Goal: Task Accomplishment & Management: Use online tool/utility

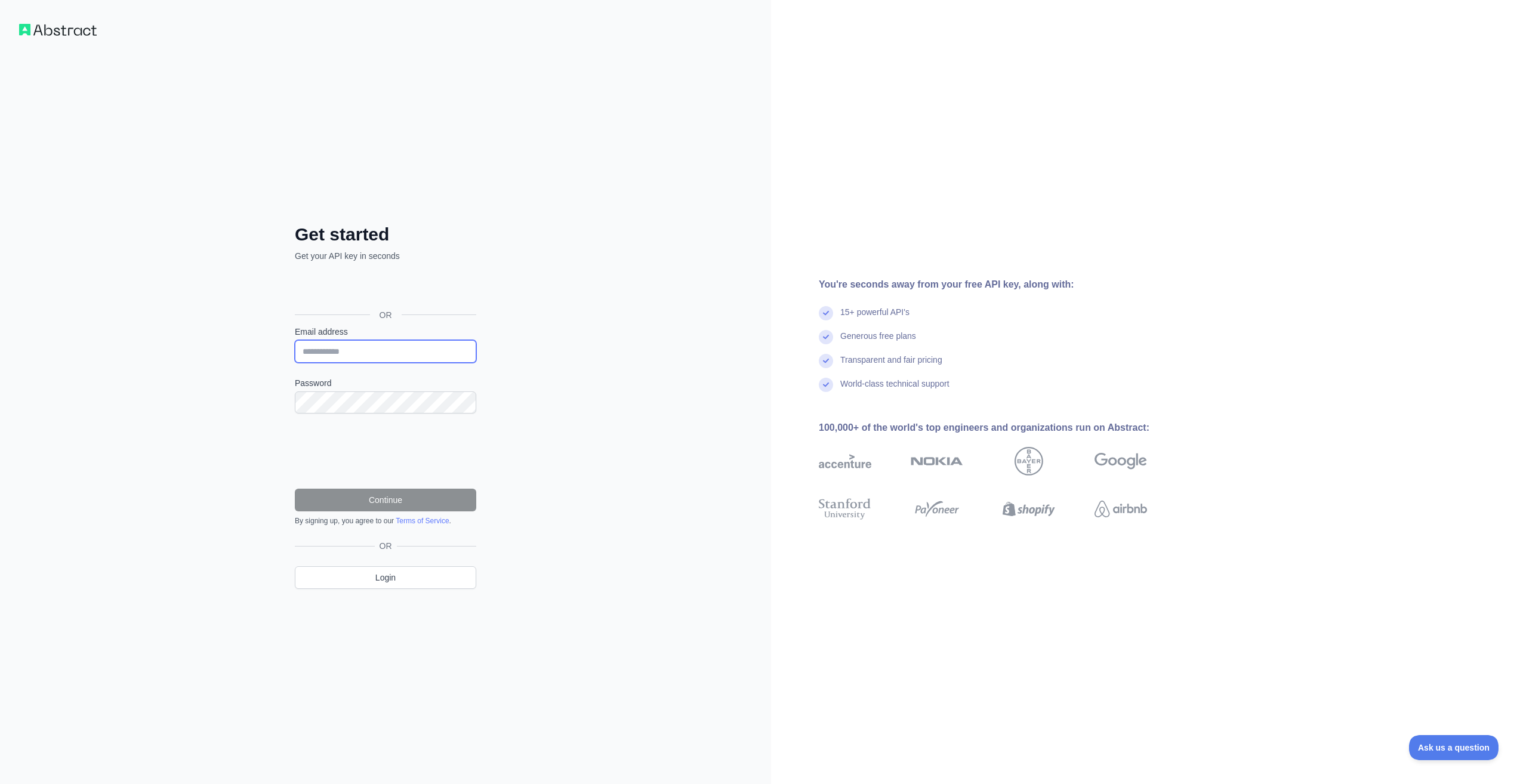
click at [366, 353] on input "Email address" at bounding box center [385, 351] width 181 height 22
type input "**********"
click at [342, 495] on button "Continue" at bounding box center [385, 499] width 181 height 22
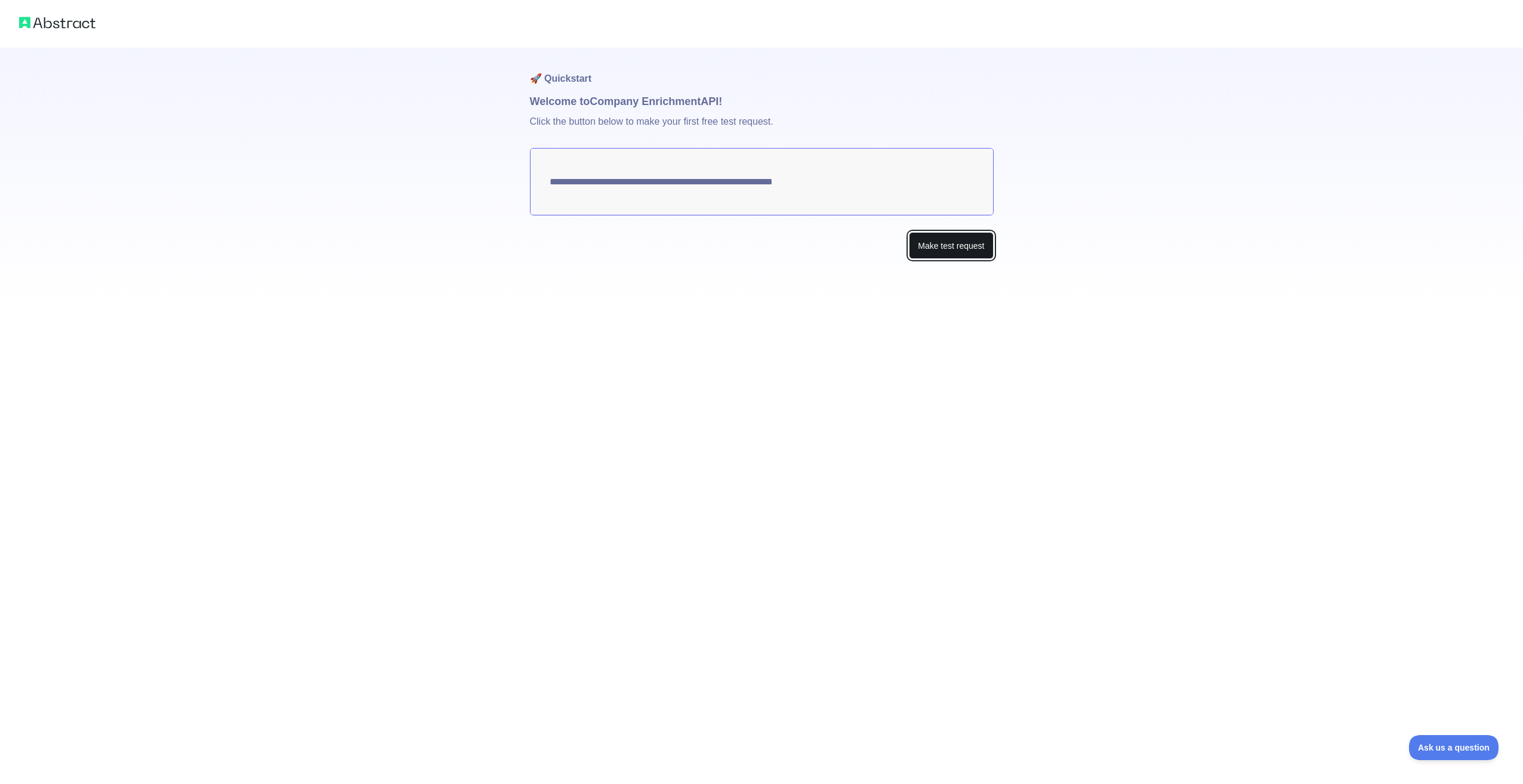
click at [945, 251] on button "Make test request" at bounding box center [950, 246] width 84 height 27
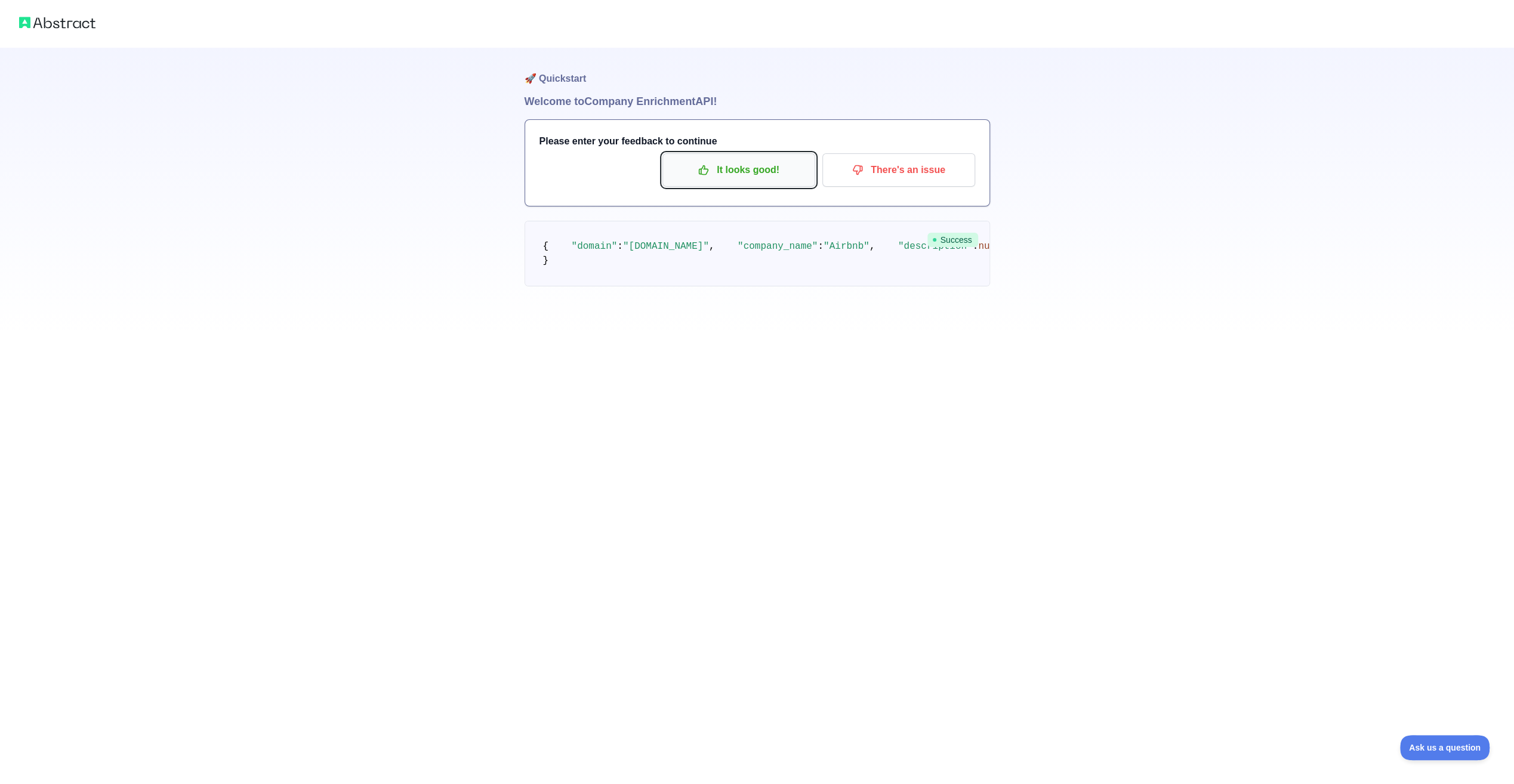
click at [728, 173] on p "It looks good!" at bounding box center [739, 170] width 135 height 21
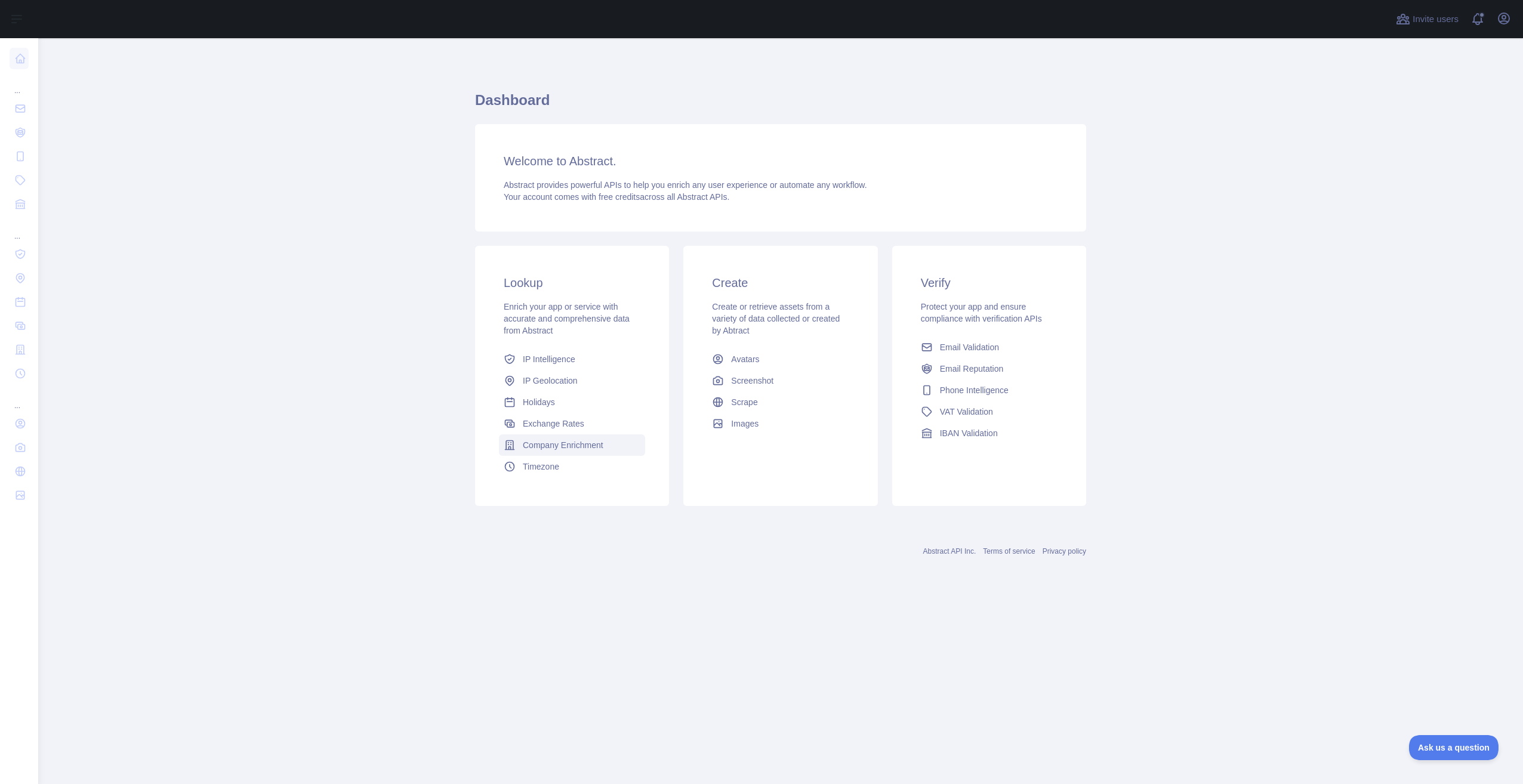
click at [547, 440] on span "Company Enrichment" at bounding box center [563, 445] width 80 height 12
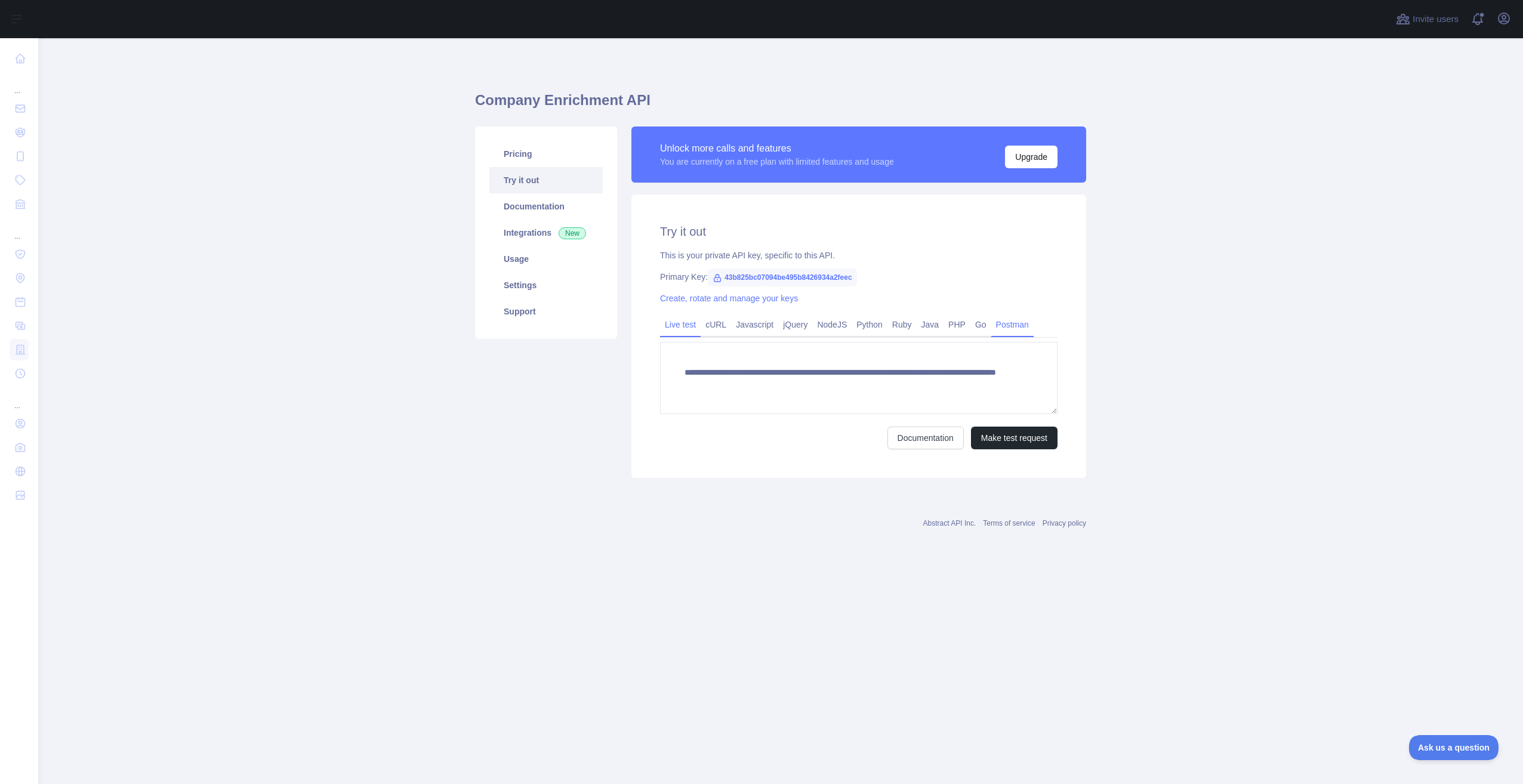
click at [1006, 324] on link "Postman" at bounding box center [1012, 324] width 42 height 19
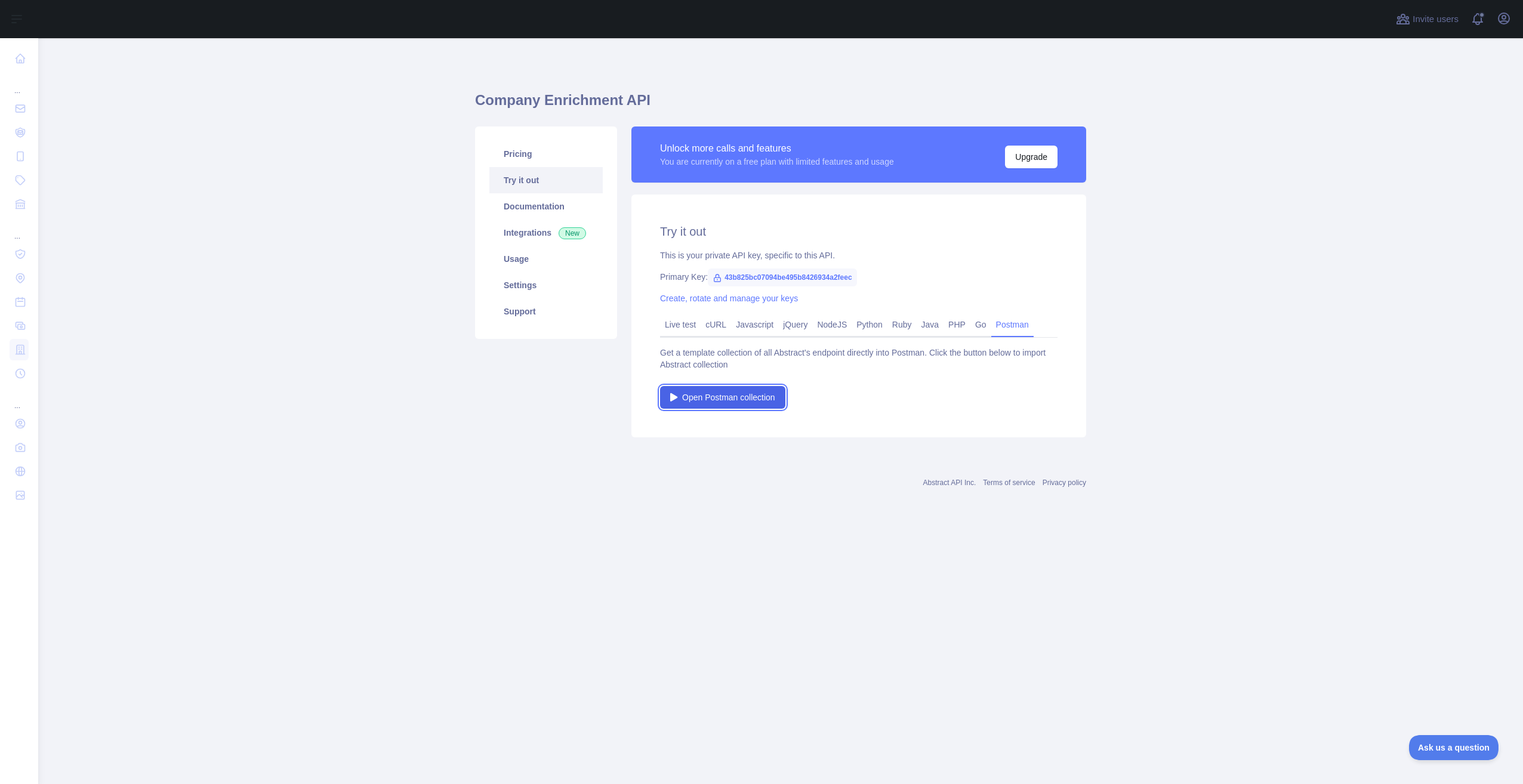
click at [699, 398] on span "Open Postman collection" at bounding box center [729, 396] width 93 height 12
click at [518, 227] on link "Integrations New" at bounding box center [546, 232] width 113 height 26
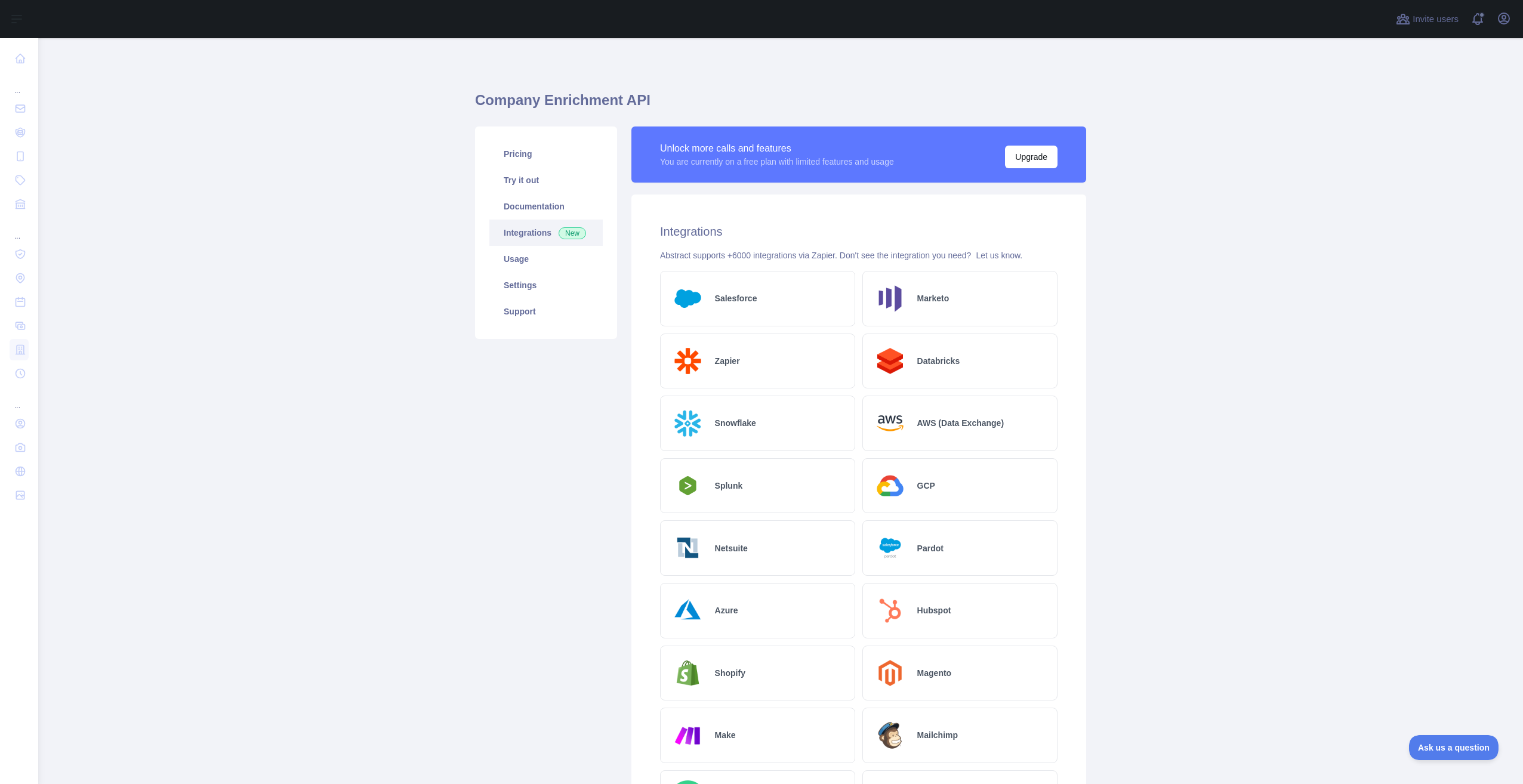
click at [941, 601] on div "Hubspot" at bounding box center [959, 611] width 195 height 55
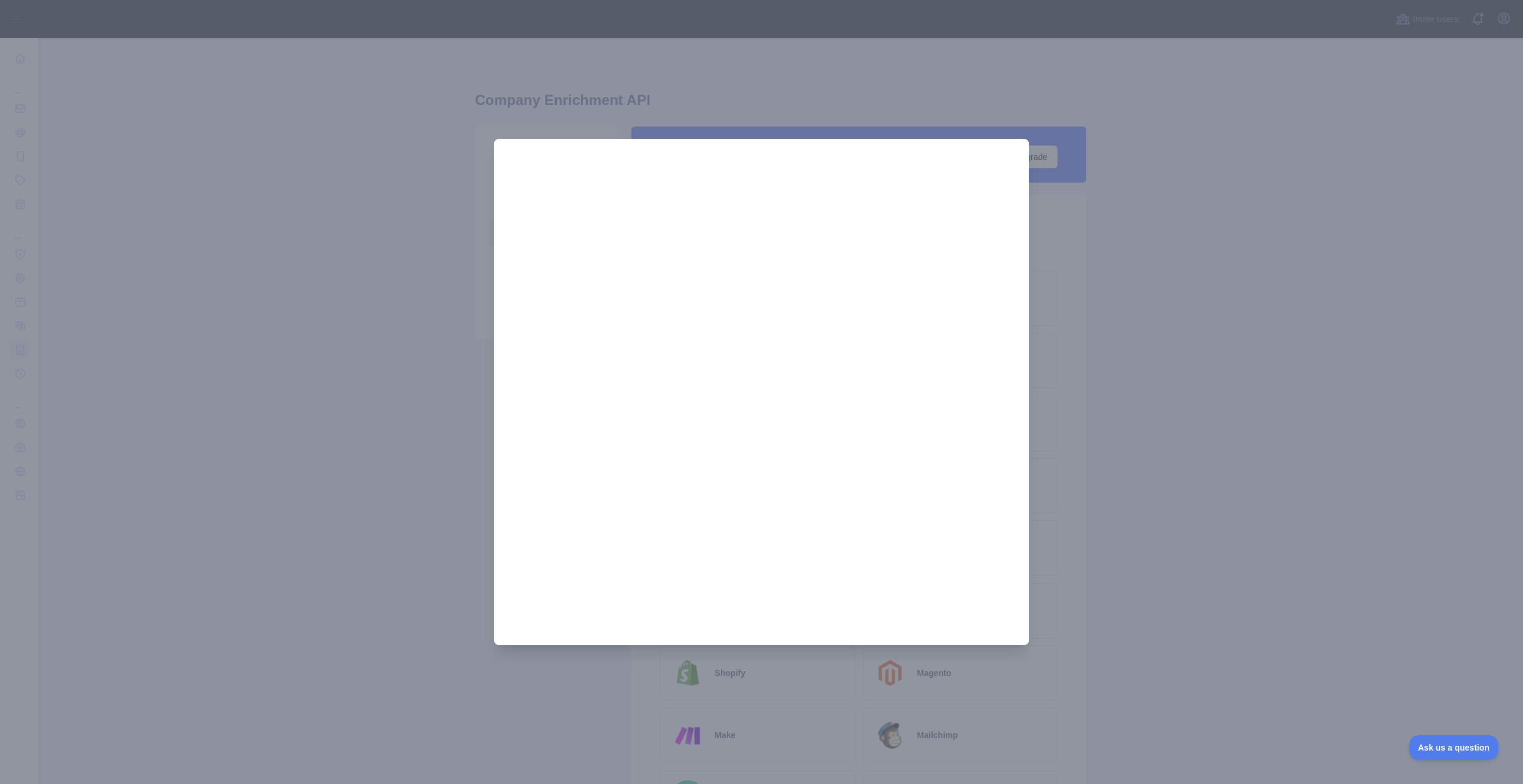
click at [1288, 636] on div at bounding box center [761, 392] width 1523 height 784
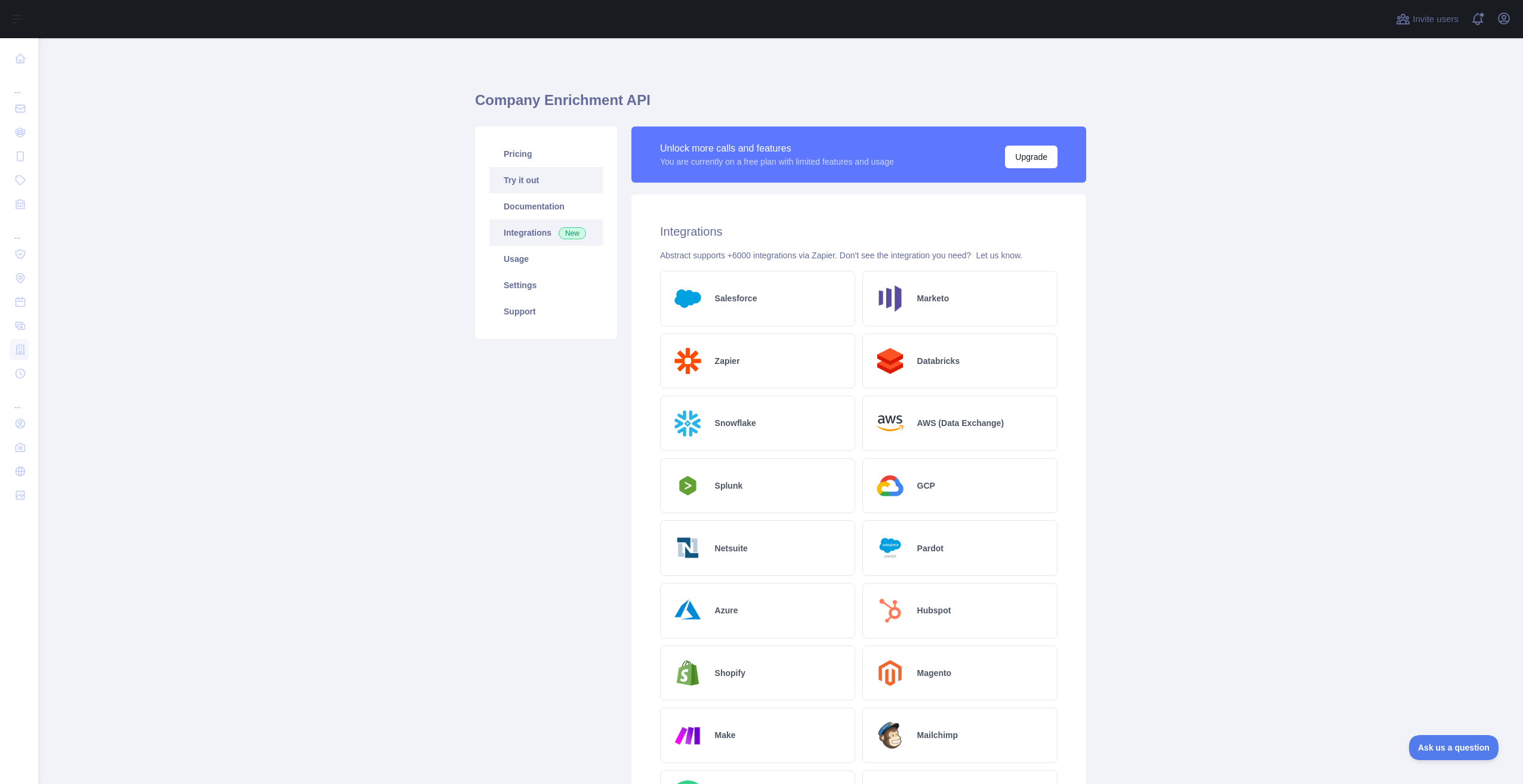
click at [503, 178] on link "Try it out" at bounding box center [546, 179] width 113 height 26
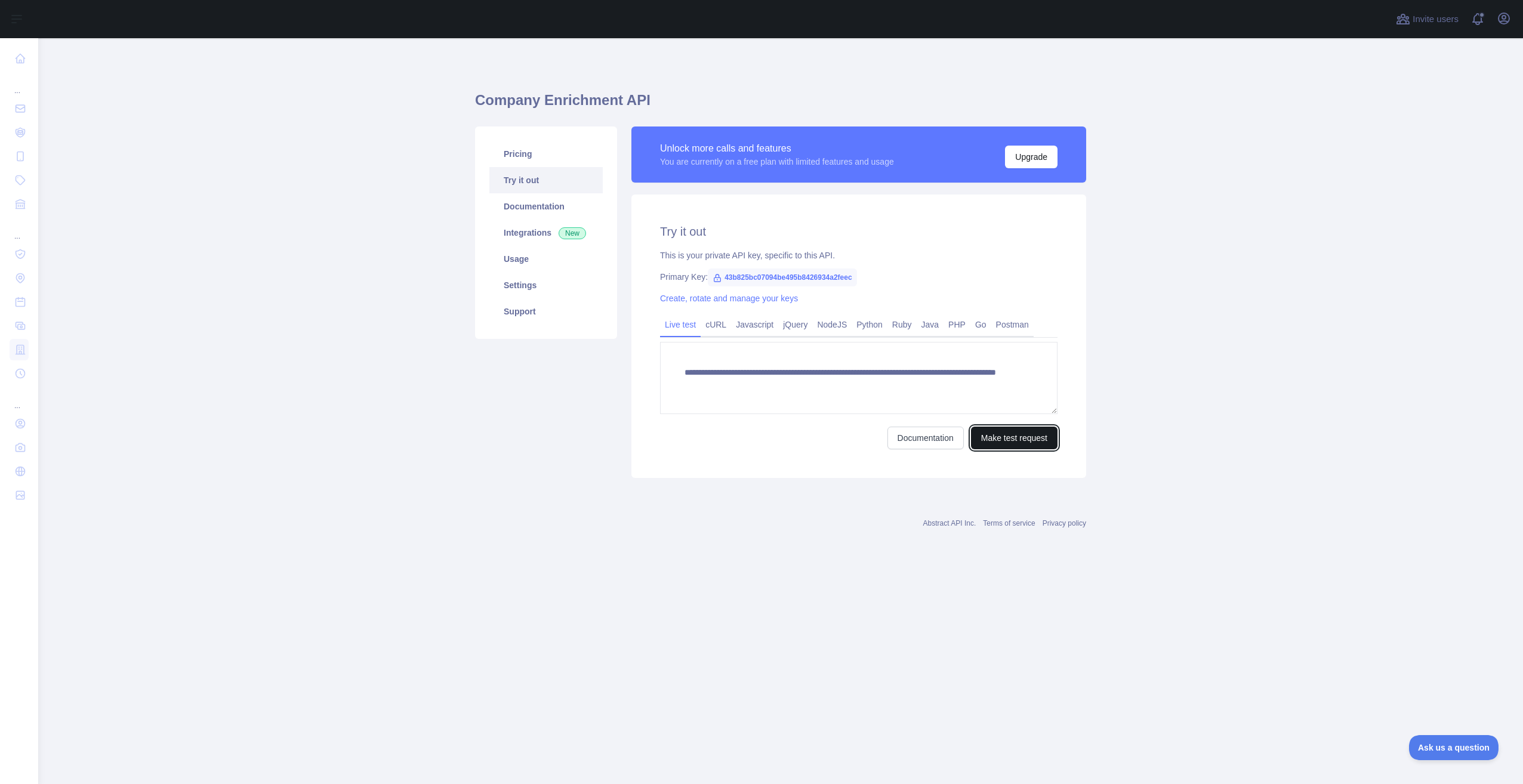
click at [1017, 440] on button "Make test request" at bounding box center [1014, 438] width 87 height 22
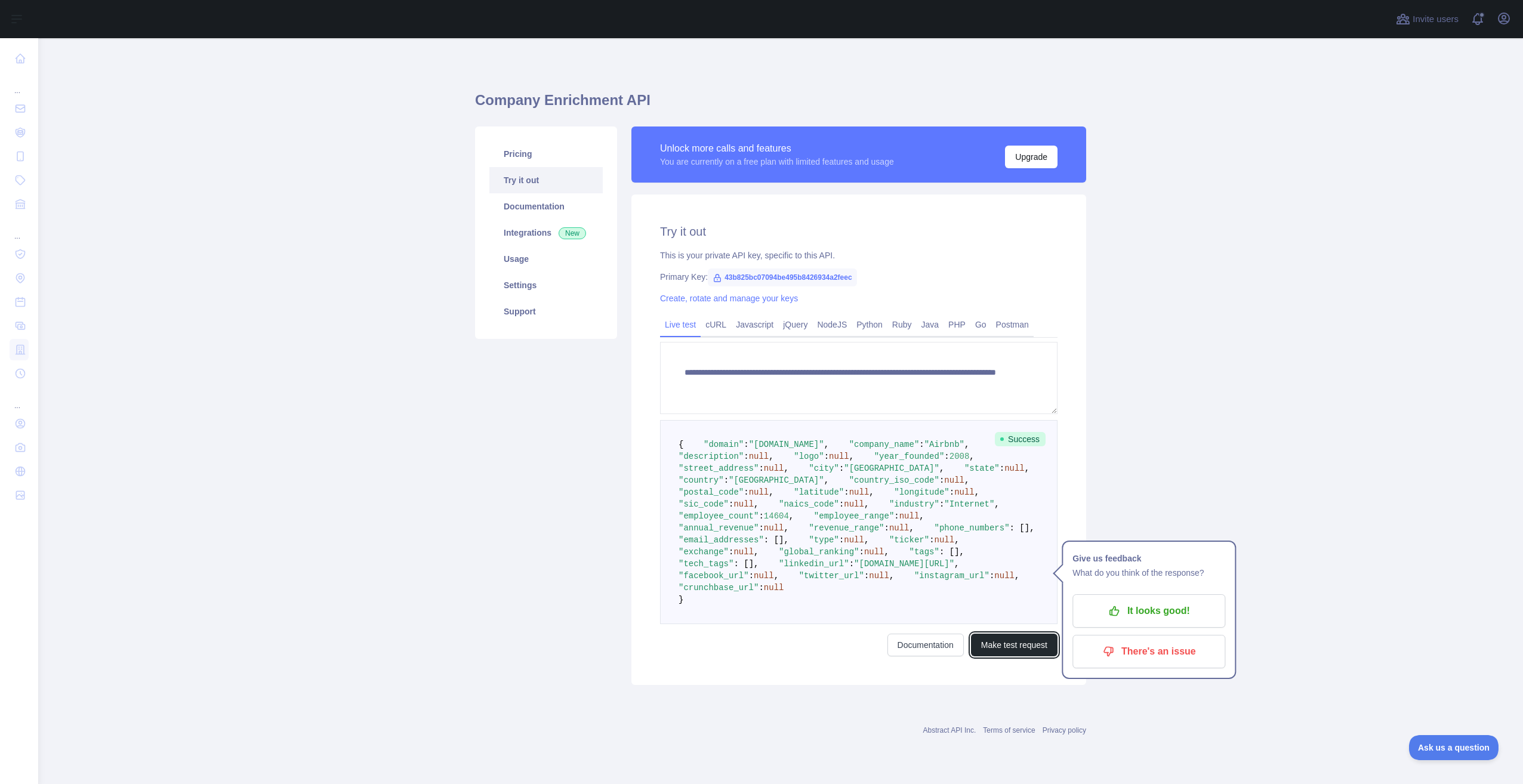
scroll to position [238, 0]
click at [902, 650] on link "Documentation" at bounding box center [925, 644] width 77 height 22
click at [729, 279] on span "43b825bc07094be495b8426934a2feec" at bounding box center [782, 278] width 149 height 18
drag, startPoint x: 716, startPoint y: 278, endPoint x: 848, endPoint y: 277, distance: 132.0
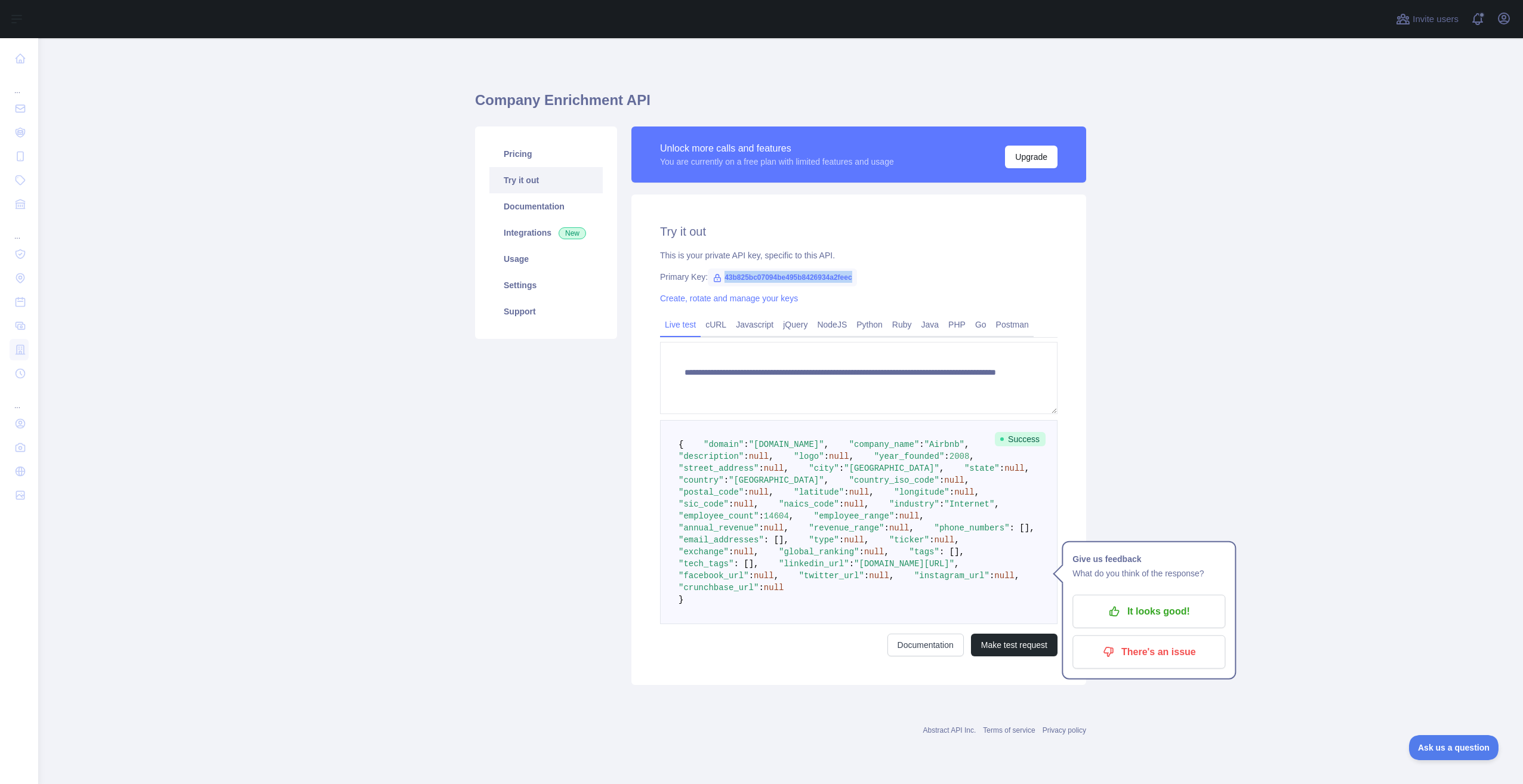
click at [848, 277] on span "43b825bc07094be495b8426934a2feec" at bounding box center [782, 278] width 149 height 18
copy span "43b825bc07094be495b8426934a2feec"
